Goal: Information Seeking & Learning: Find specific page/section

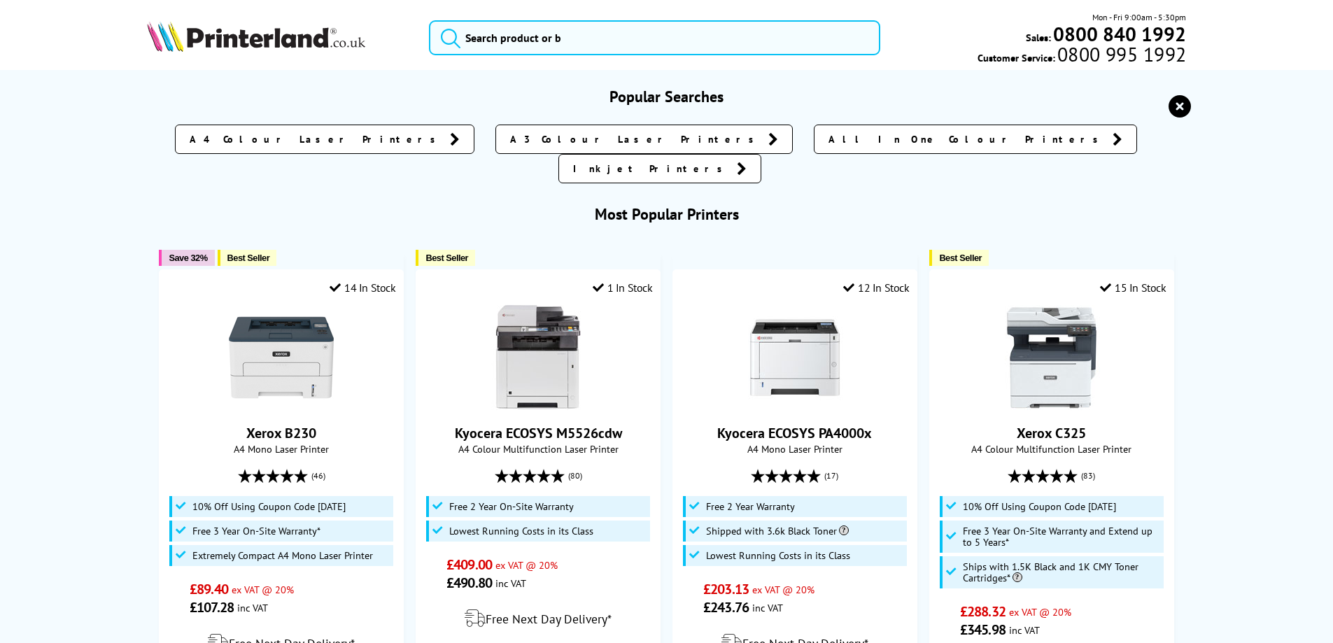
click at [473, 36] on input "search" at bounding box center [654, 37] width 451 height 35
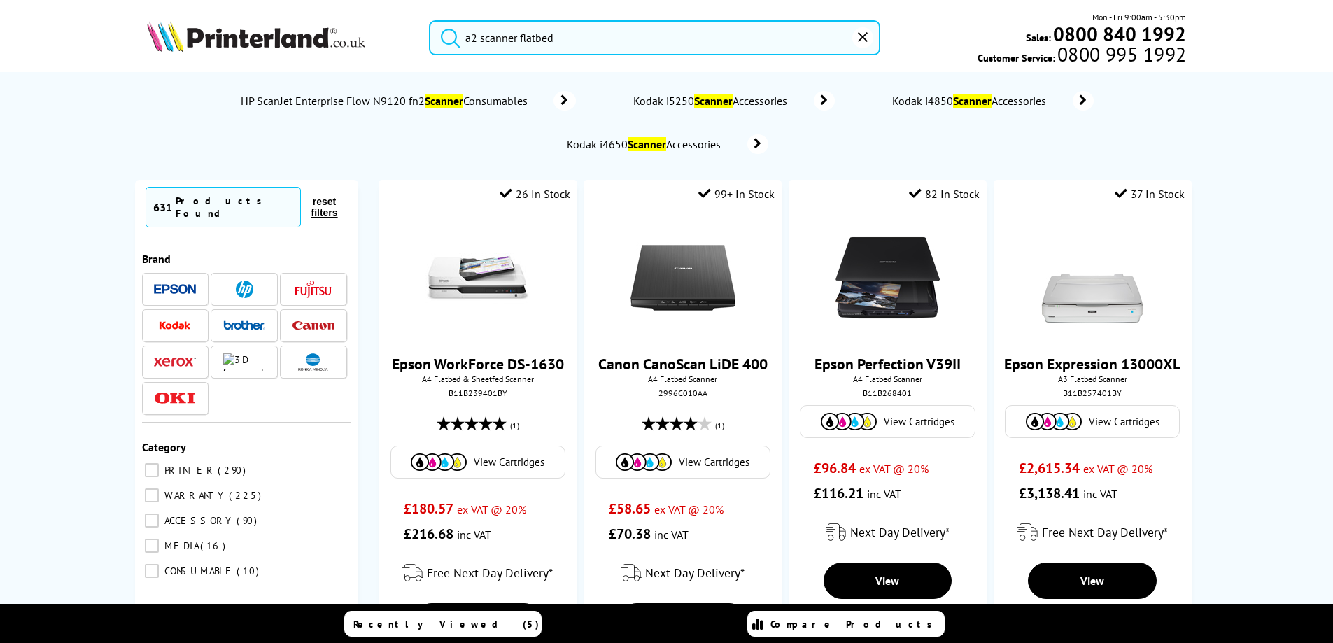
click at [430, 20] on button "submit" at bounding box center [447, 35] width 35 height 31
click at [510, 36] on input "a2 scanner flatbed" at bounding box center [654, 37] width 451 height 35
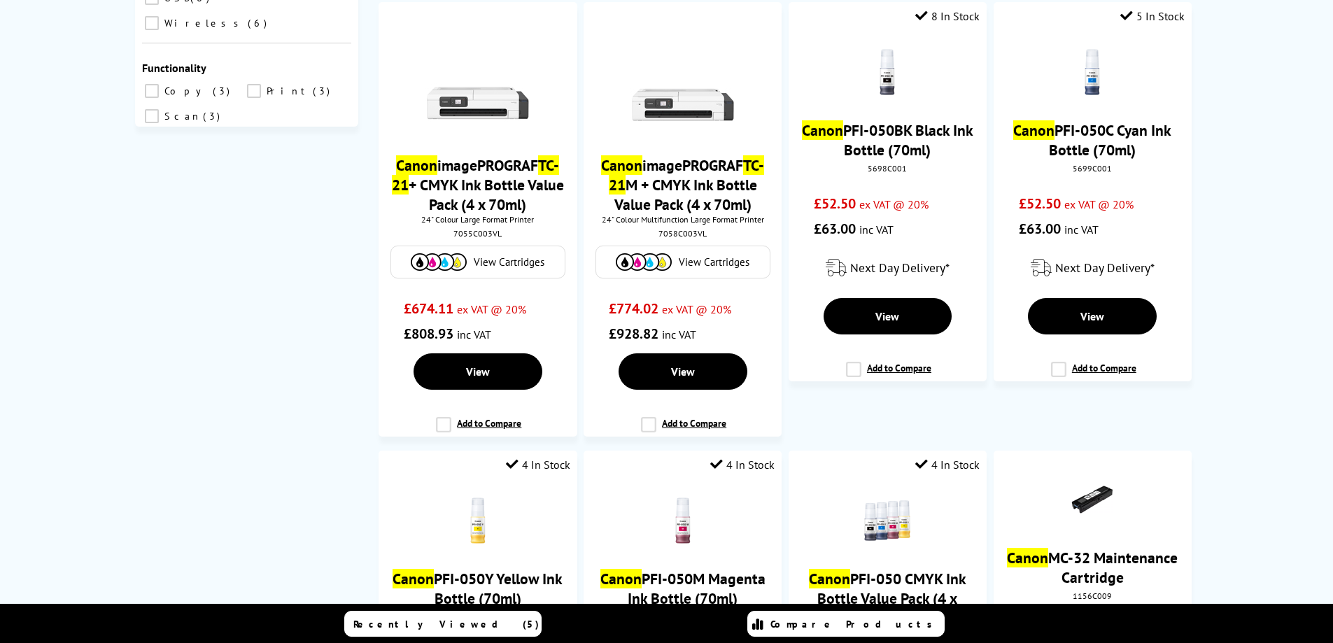
scroll to position [490, 0]
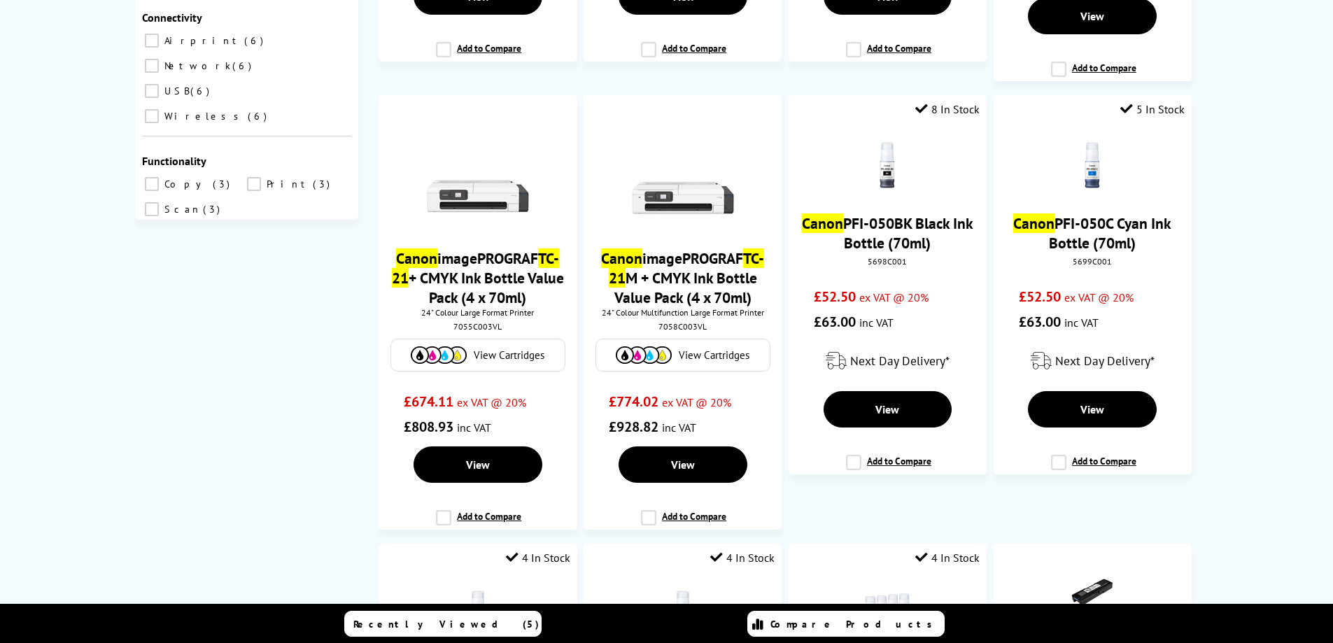
type input "canon tc-21"
